Goal: Navigation & Orientation: Find specific page/section

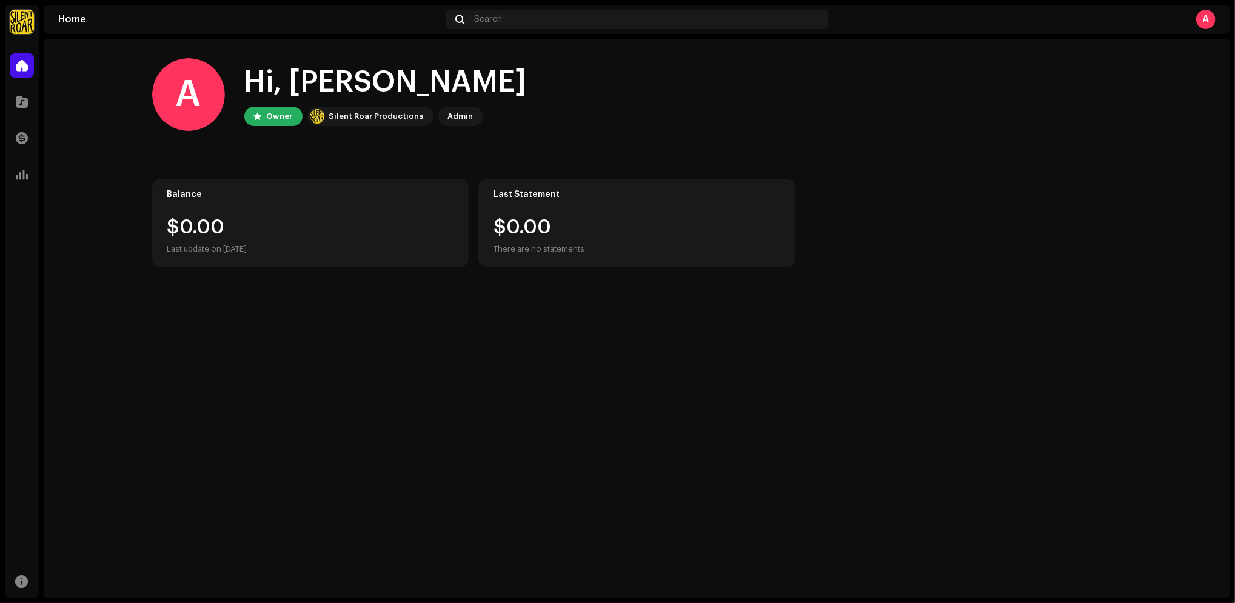
click at [288, 118] on div "Owner" at bounding box center [280, 116] width 26 height 15
click at [267, 122] on div "Owner" at bounding box center [280, 116] width 26 height 15
click at [280, 121] on div "Owner" at bounding box center [280, 116] width 26 height 15
click at [22, 69] on span at bounding box center [22, 66] width 12 height 10
click at [22, 103] on span at bounding box center [22, 102] width 12 height 10
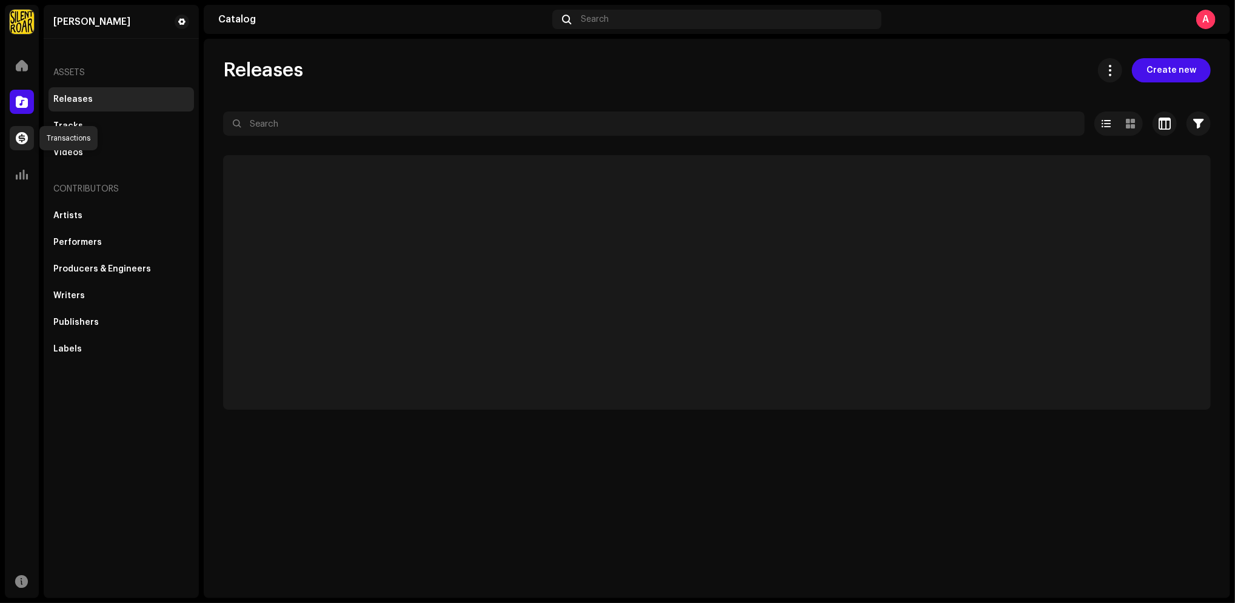
click at [23, 141] on span at bounding box center [22, 138] width 12 height 10
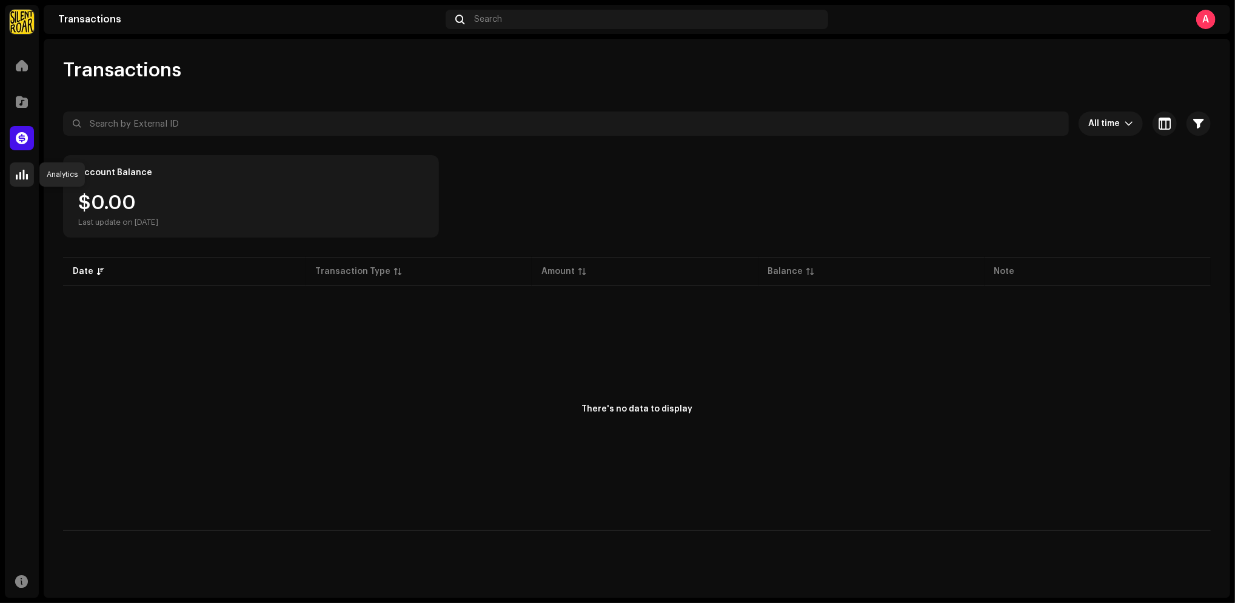
click at [21, 175] on span at bounding box center [22, 175] width 12 height 10
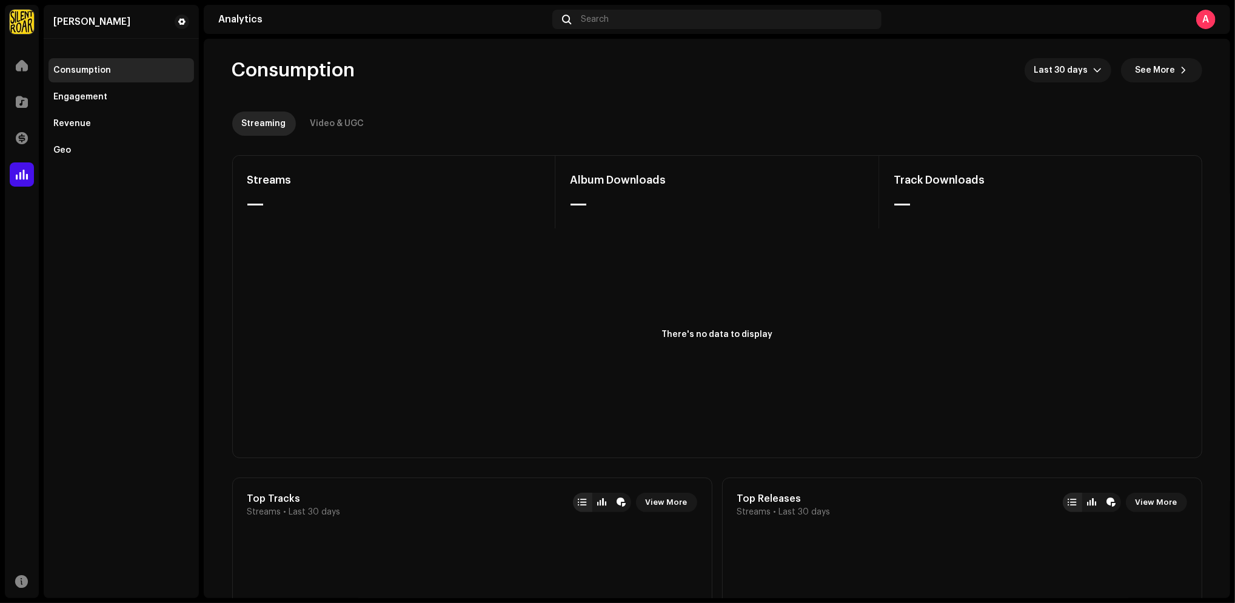
click at [1203, 21] on div "A" at bounding box center [1205, 19] width 19 height 19
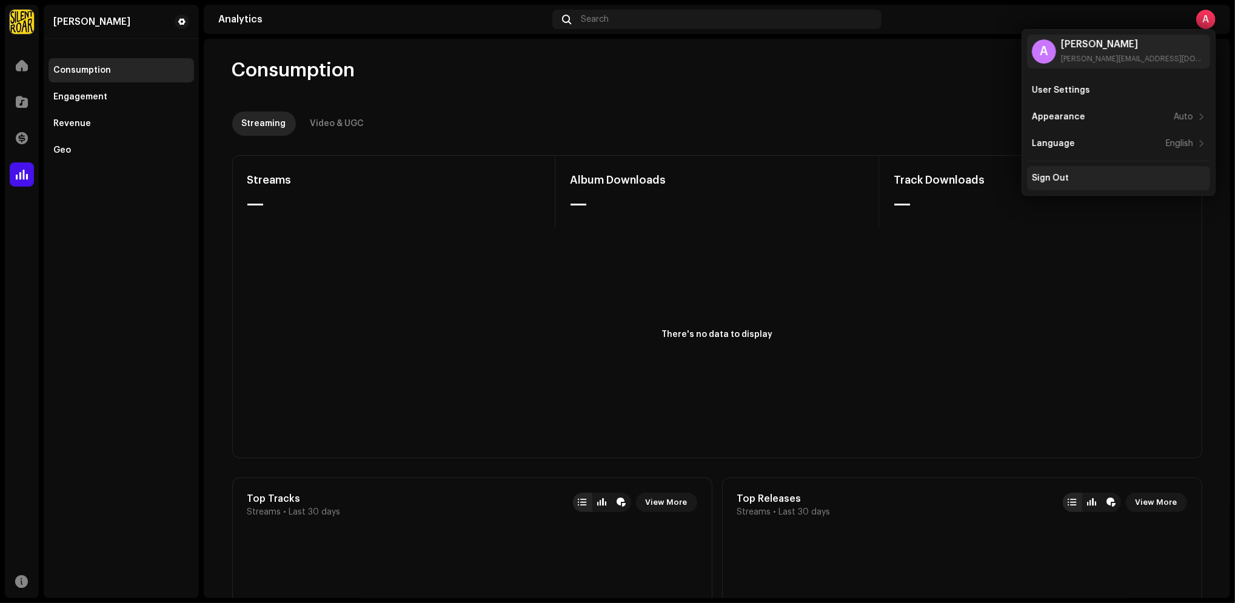
click at [1084, 177] on div "Sign Out" at bounding box center [1118, 178] width 173 height 10
